Goal: Use online tool/utility: Utilize a website feature to perform a specific function

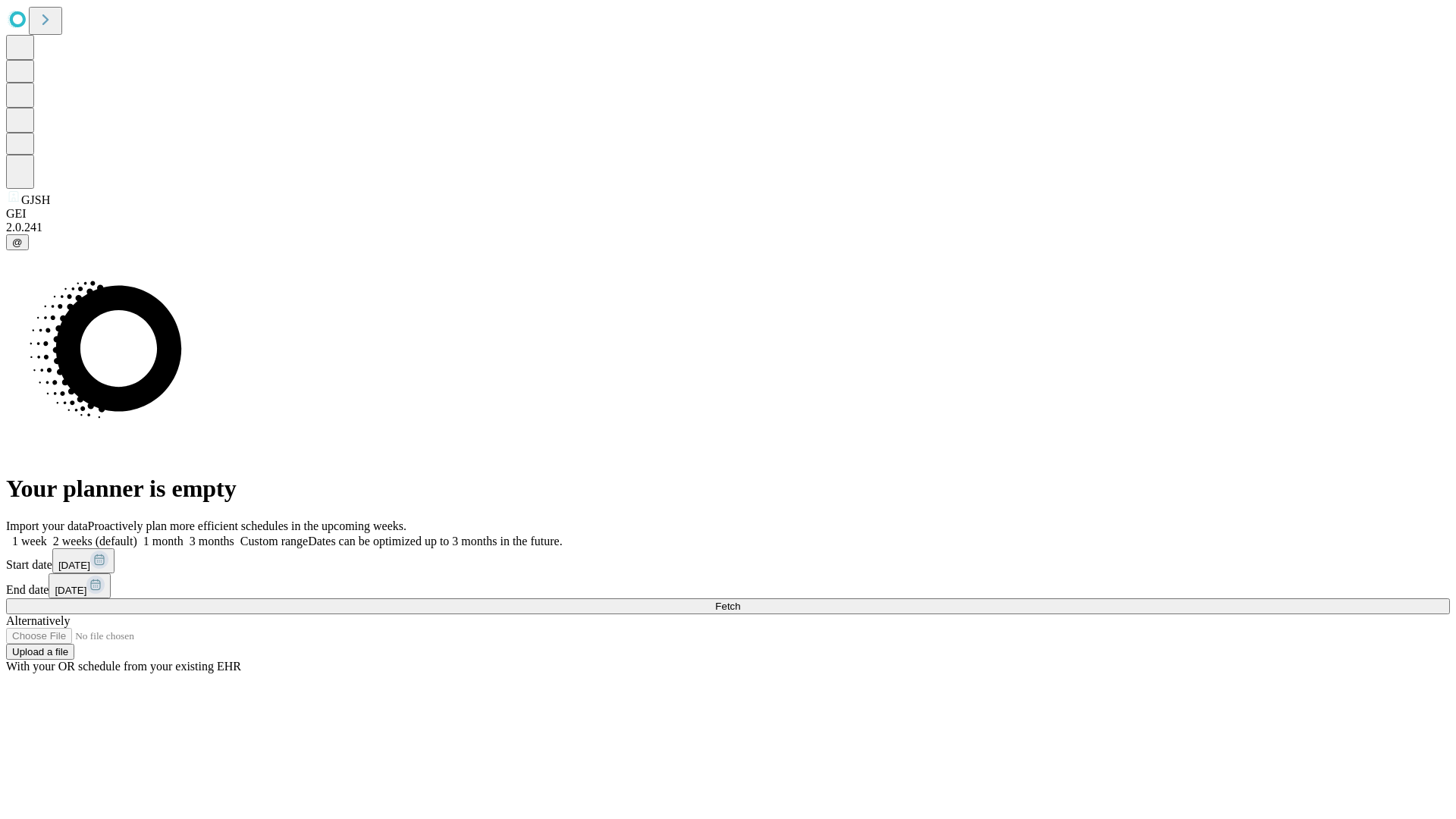
click at [740, 601] on span "Fetch" at bounding box center [728, 607] width 25 height 12
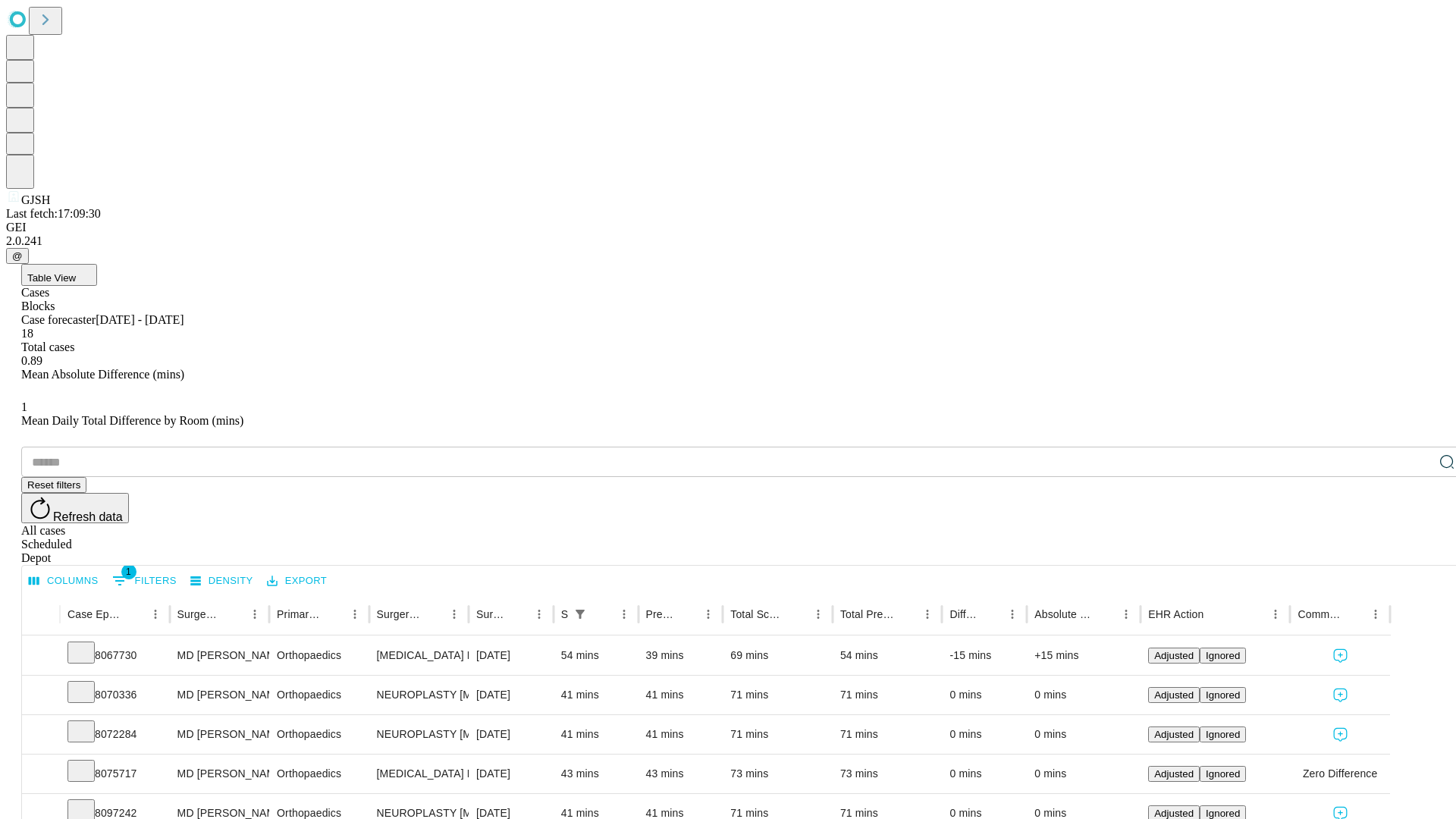
click at [76, 272] on span "Table View" at bounding box center [51, 278] width 49 height 12
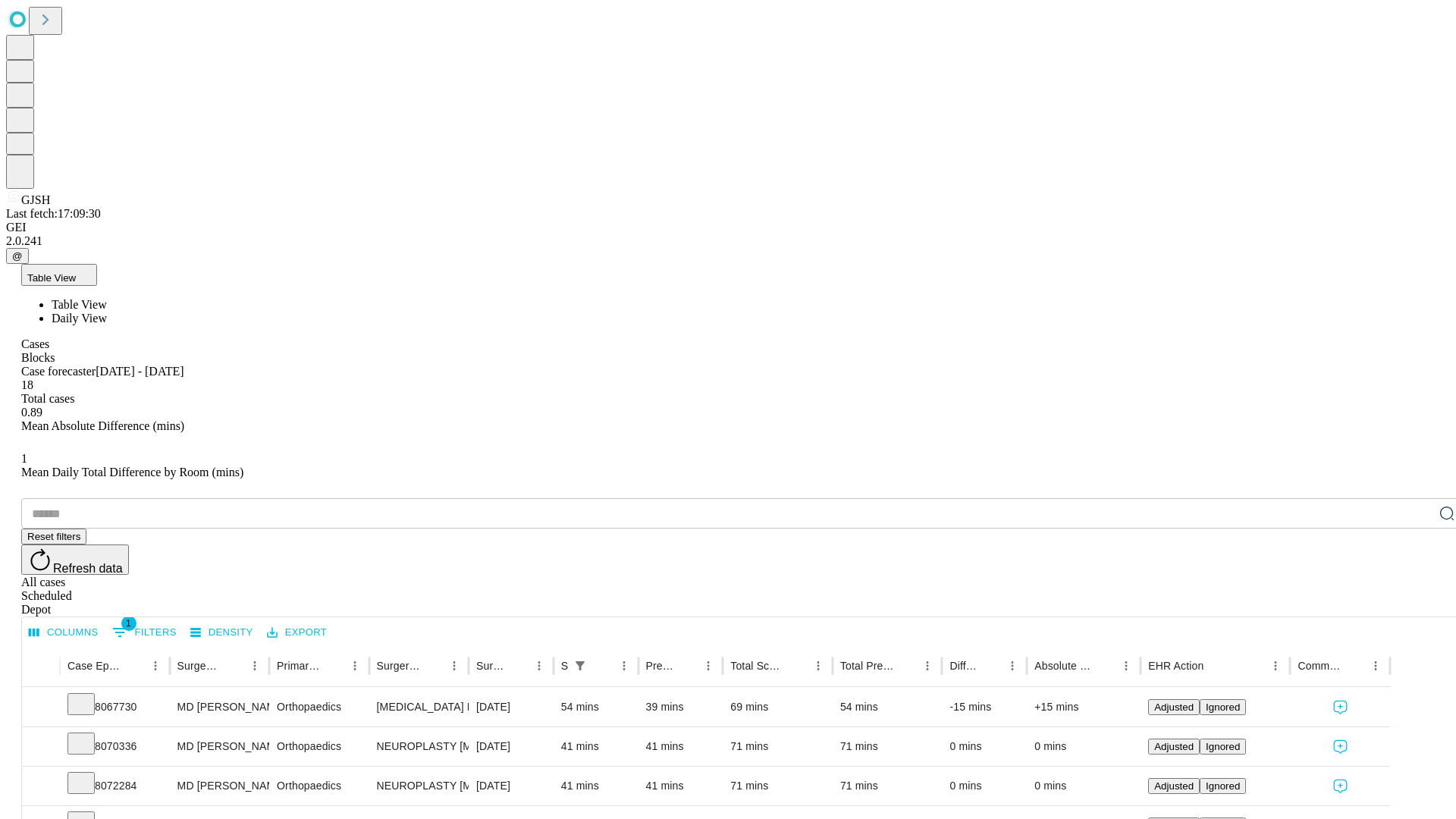
click at [107, 312] on span "Daily View" at bounding box center [78, 319] width 55 height 13
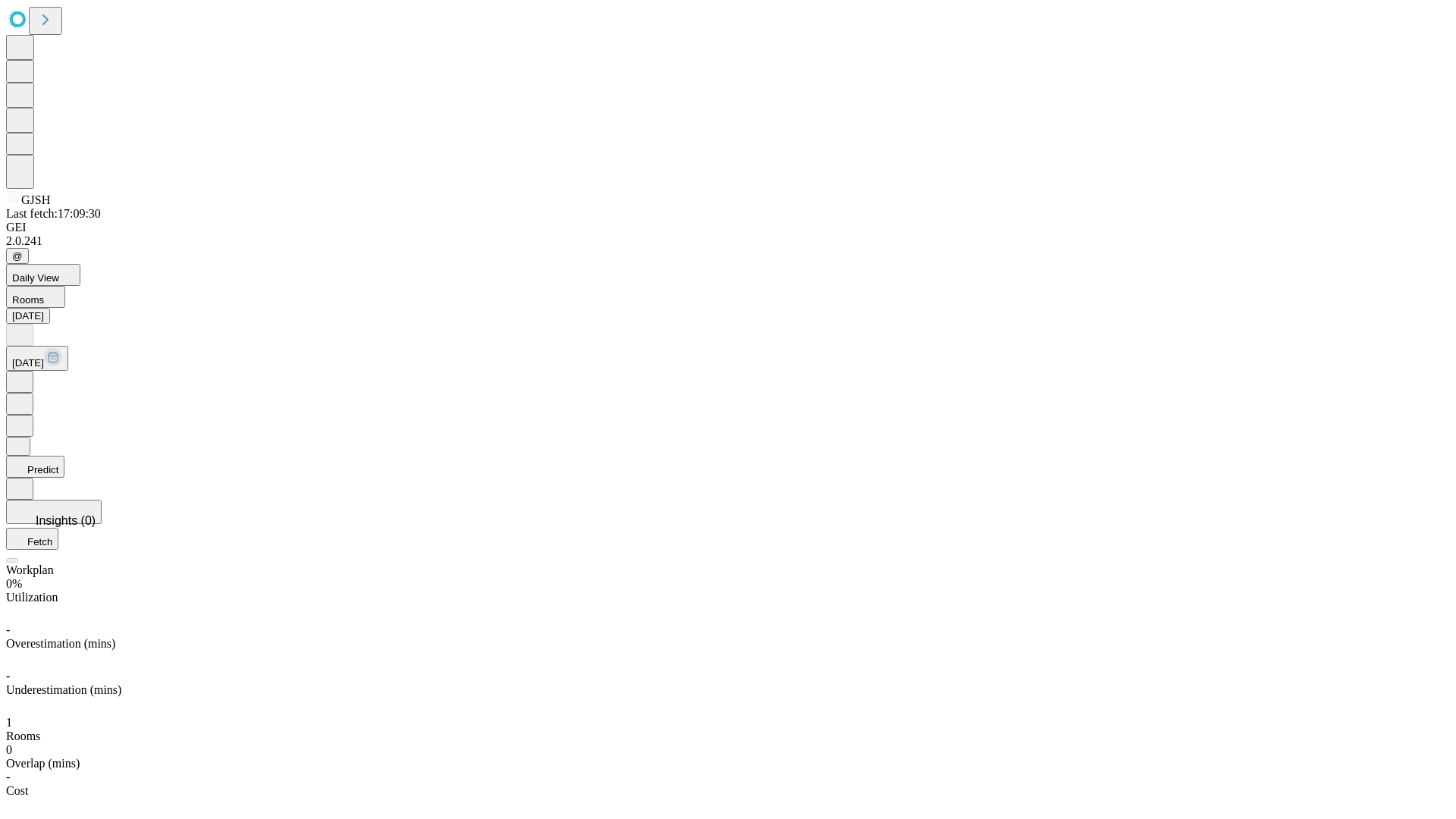
click at [64, 456] on button "Predict" at bounding box center [35, 466] width 59 height 22
